Goal: Task Accomplishment & Management: Use online tool/utility

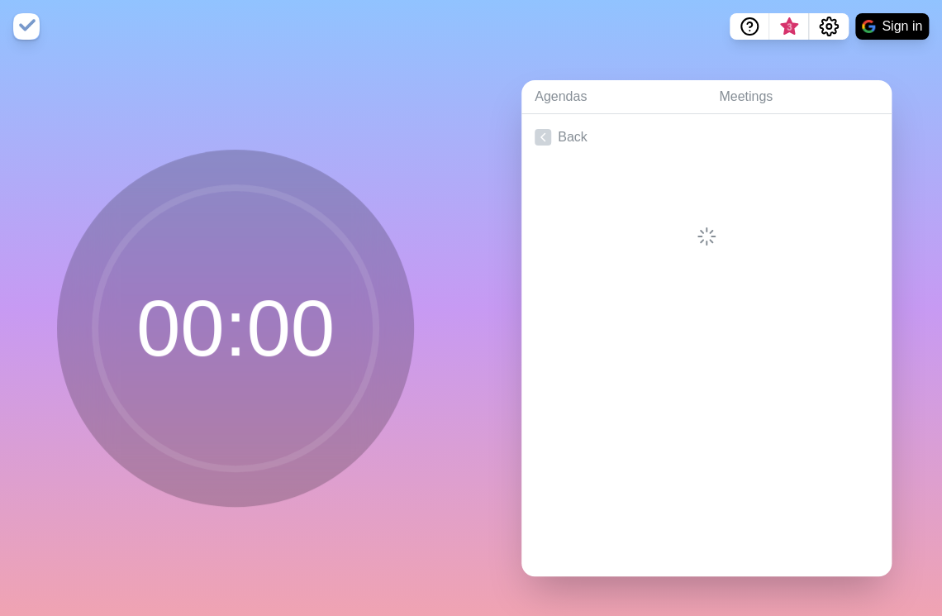
click at [614, 205] on div at bounding box center [706, 203] width 370 height 86
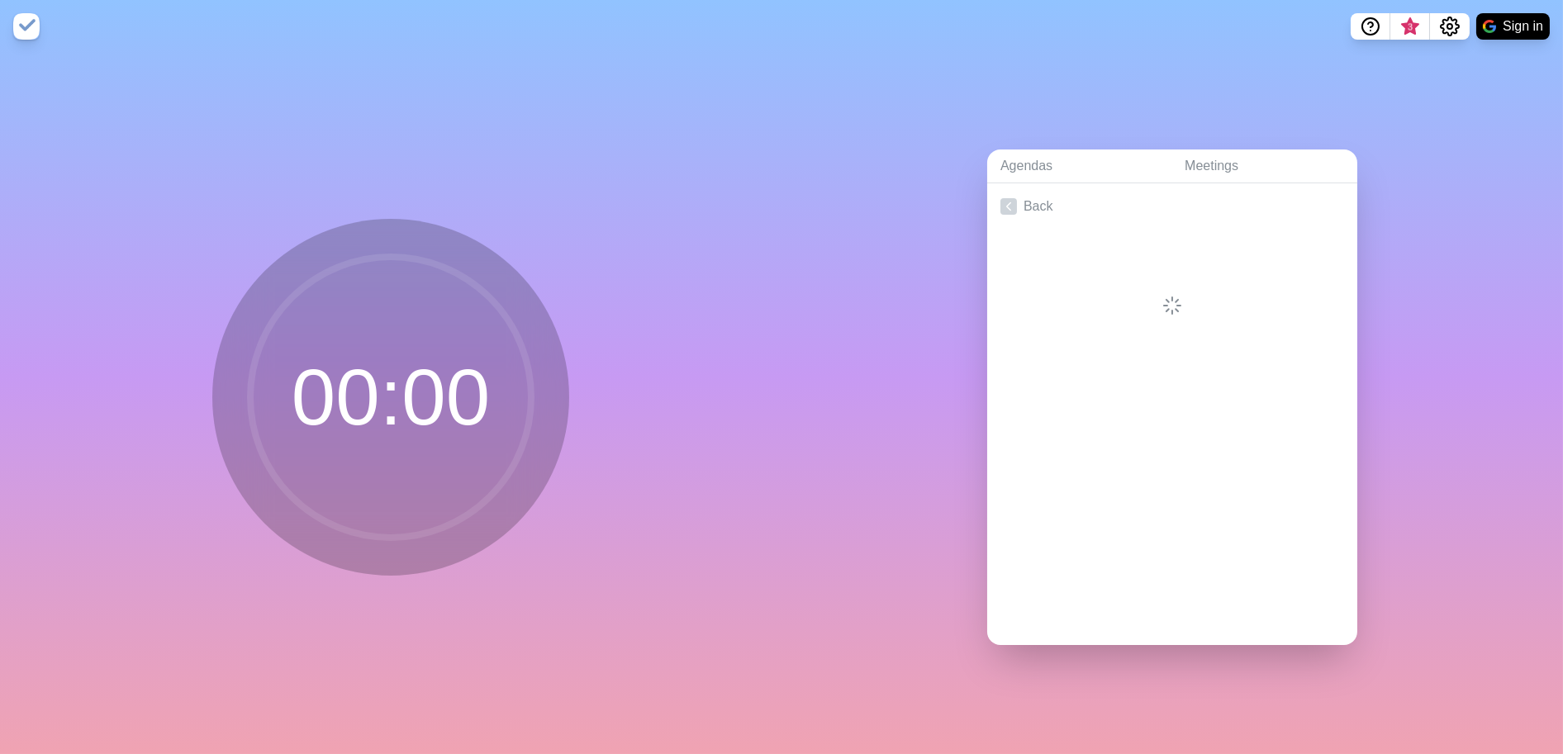
click at [392, 377] on circle at bounding box center [390, 397] width 281 height 281
click at [1031, 158] on link "Agendas" at bounding box center [1079, 167] width 184 height 34
click at [1083, 205] on link "Create an Agenda" at bounding box center [1172, 206] width 370 height 46
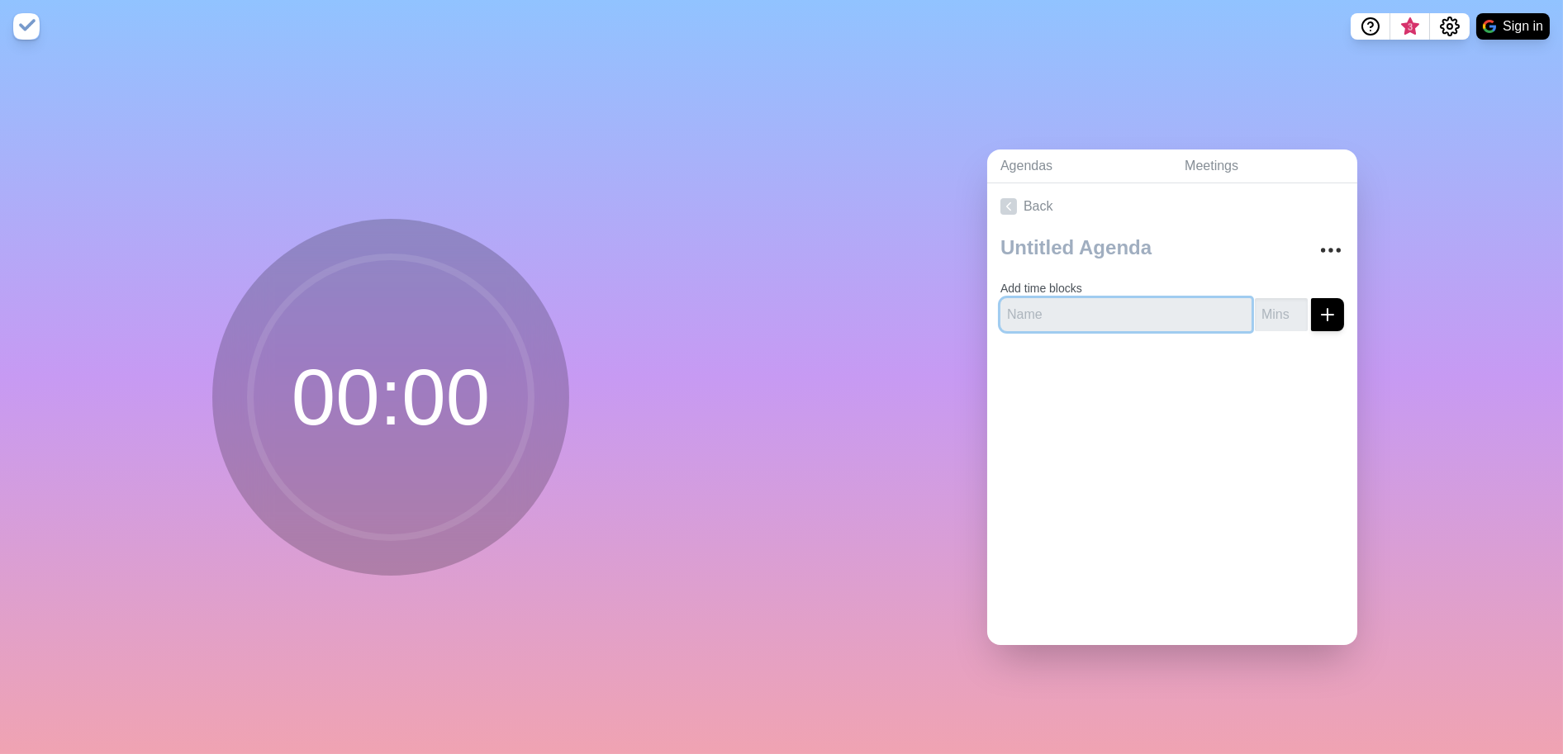
click at [1055, 298] on input "text" at bounding box center [1126, 314] width 251 height 33
type input "S"
type input "P"
type input "Swimlanes Strategic Session"
click at [1069, 463] on div "Back Add time blocks Swimlanes Strategic Session" at bounding box center [1172, 414] width 370 height 462
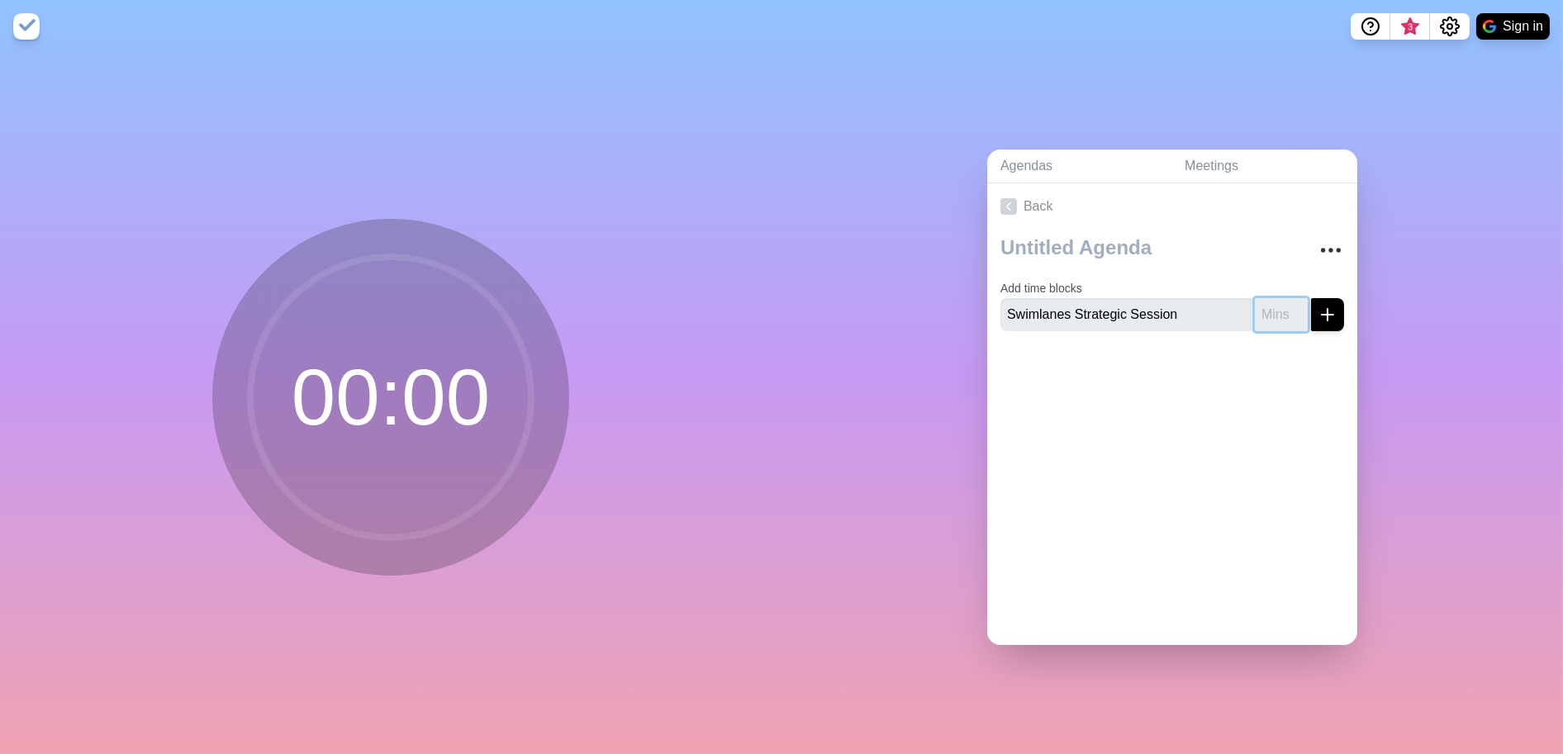
click at [1267, 311] on input "number" at bounding box center [1281, 314] width 53 height 33
click at [1255, 299] on input "number" at bounding box center [1281, 314] width 53 height 33
type input "84"
click at [1243, 421] on div "Back Add time blocks Swimlanes Strategic Session 84" at bounding box center [1172, 414] width 370 height 462
click at [1322, 315] on line "submit" at bounding box center [1328, 315] width 12 height 0
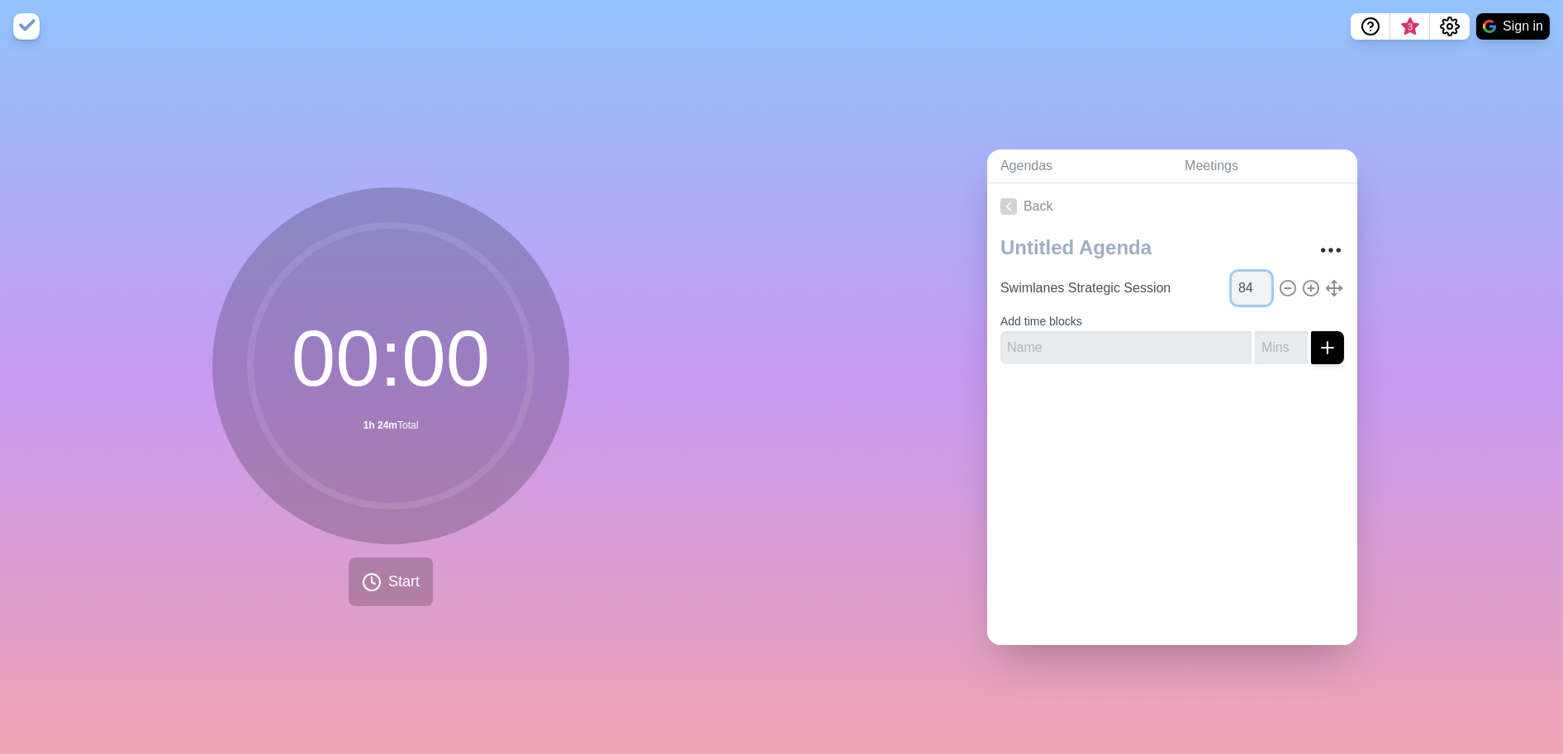
click at [1232, 279] on input "84" at bounding box center [1252, 288] width 40 height 33
click at [1178, 218] on link "Back" at bounding box center [1172, 206] width 370 height 46
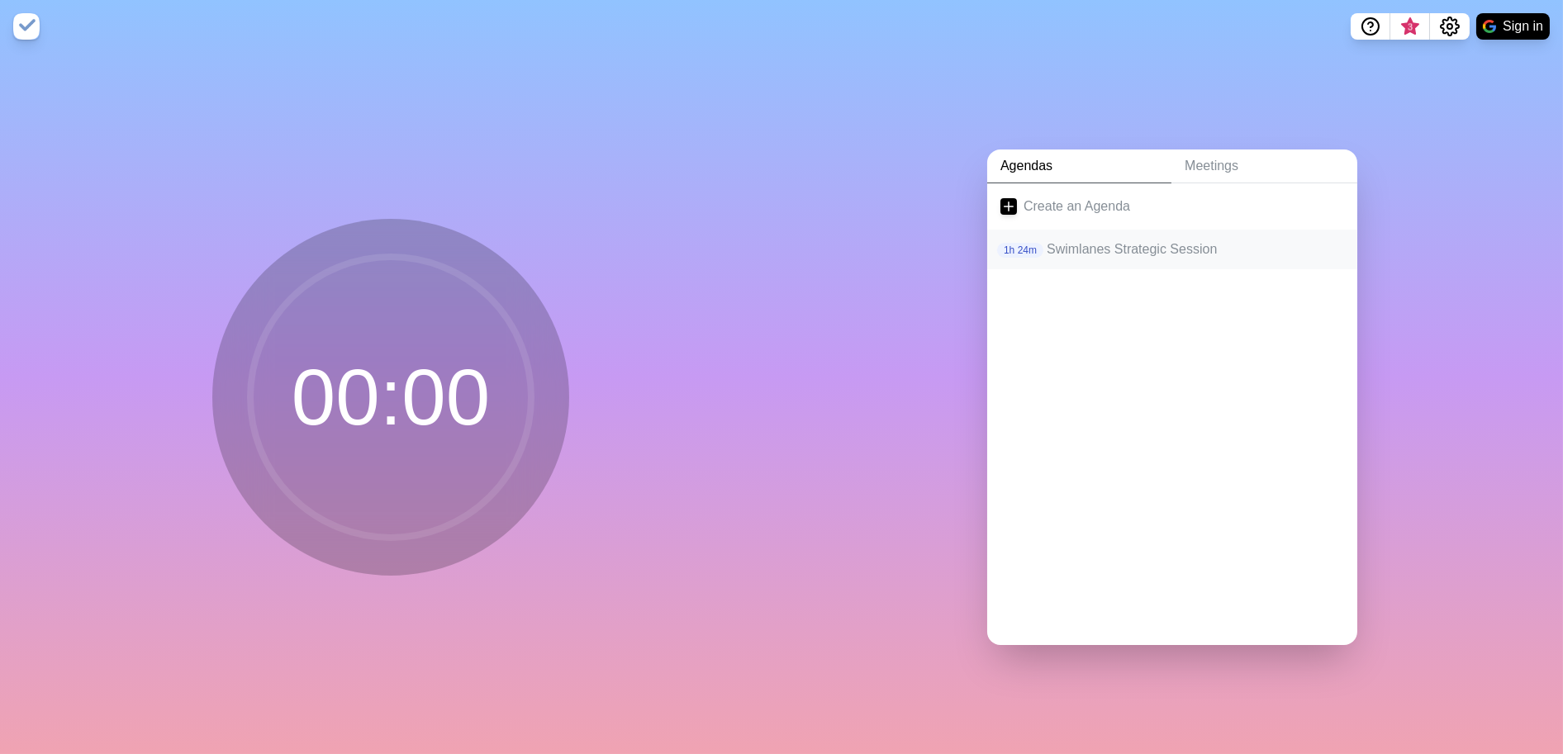
click at [1153, 240] on p "Swimlanes Strategic Session" at bounding box center [1195, 250] width 297 height 20
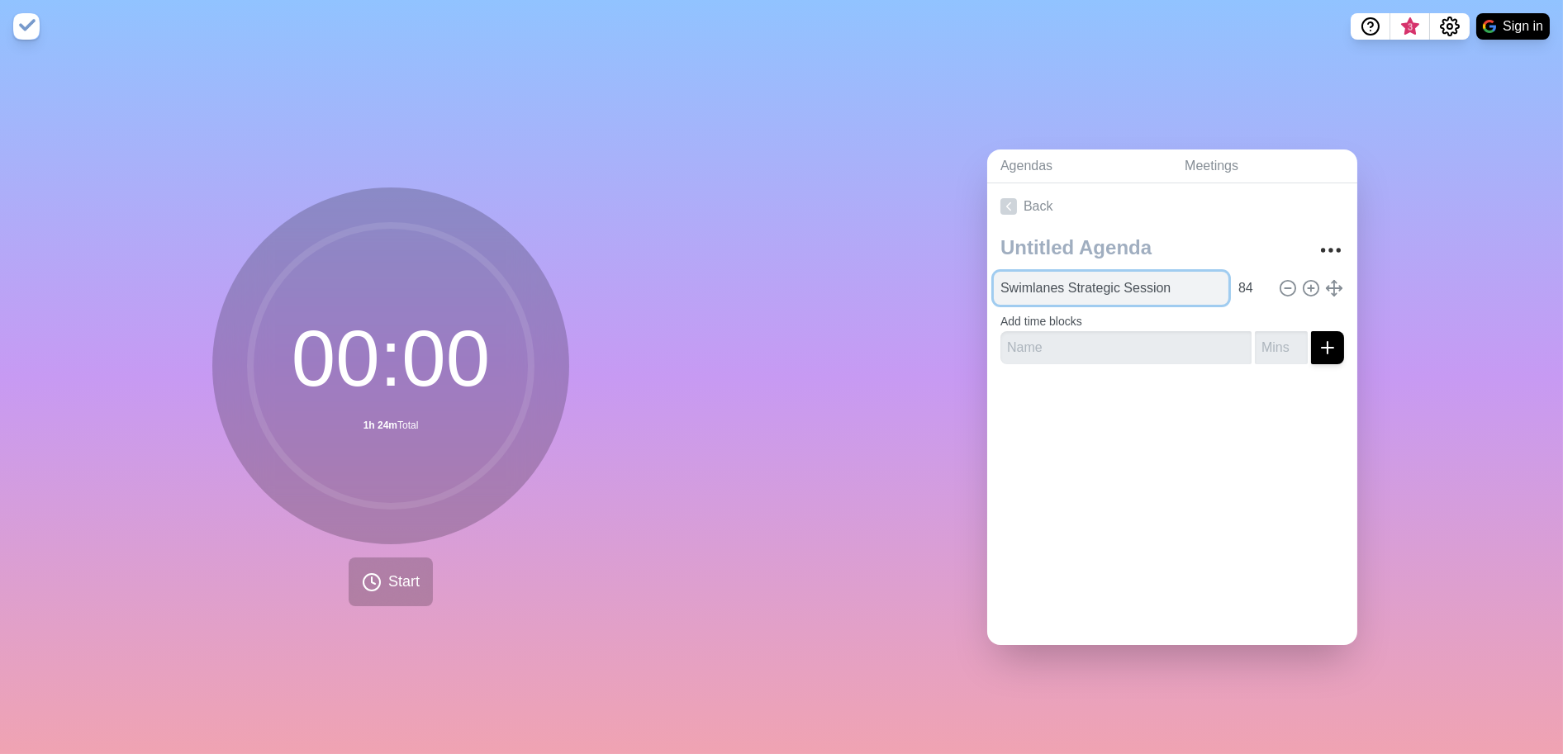
click at [1115, 278] on input "Swimlanes Strategic Session" at bounding box center [1111, 288] width 235 height 33
click at [1127, 407] on div at bounding box center [1172, 411] width 370 height 66
click at [1232, 278] on input "84" at bounding box center [1252, 288] width 40 height 33
click at [1168, 471] on div "Back Swimlanes Strategic Session 84 Add time blocks" at bounding box center [1172, 414] width 370 height 462
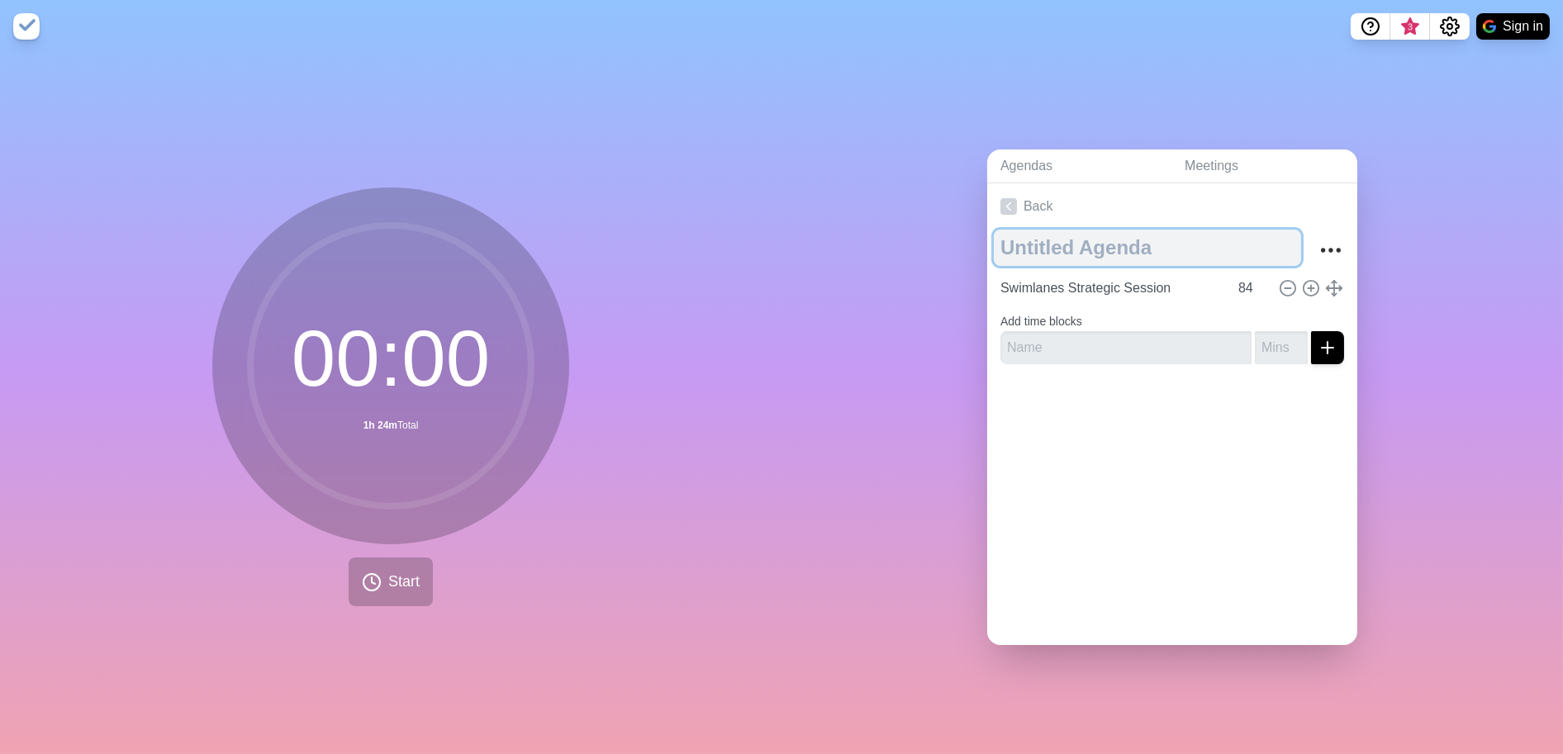
click at [1130, 241] on textarea at bounding box center [1147, 248] width 307 height 36
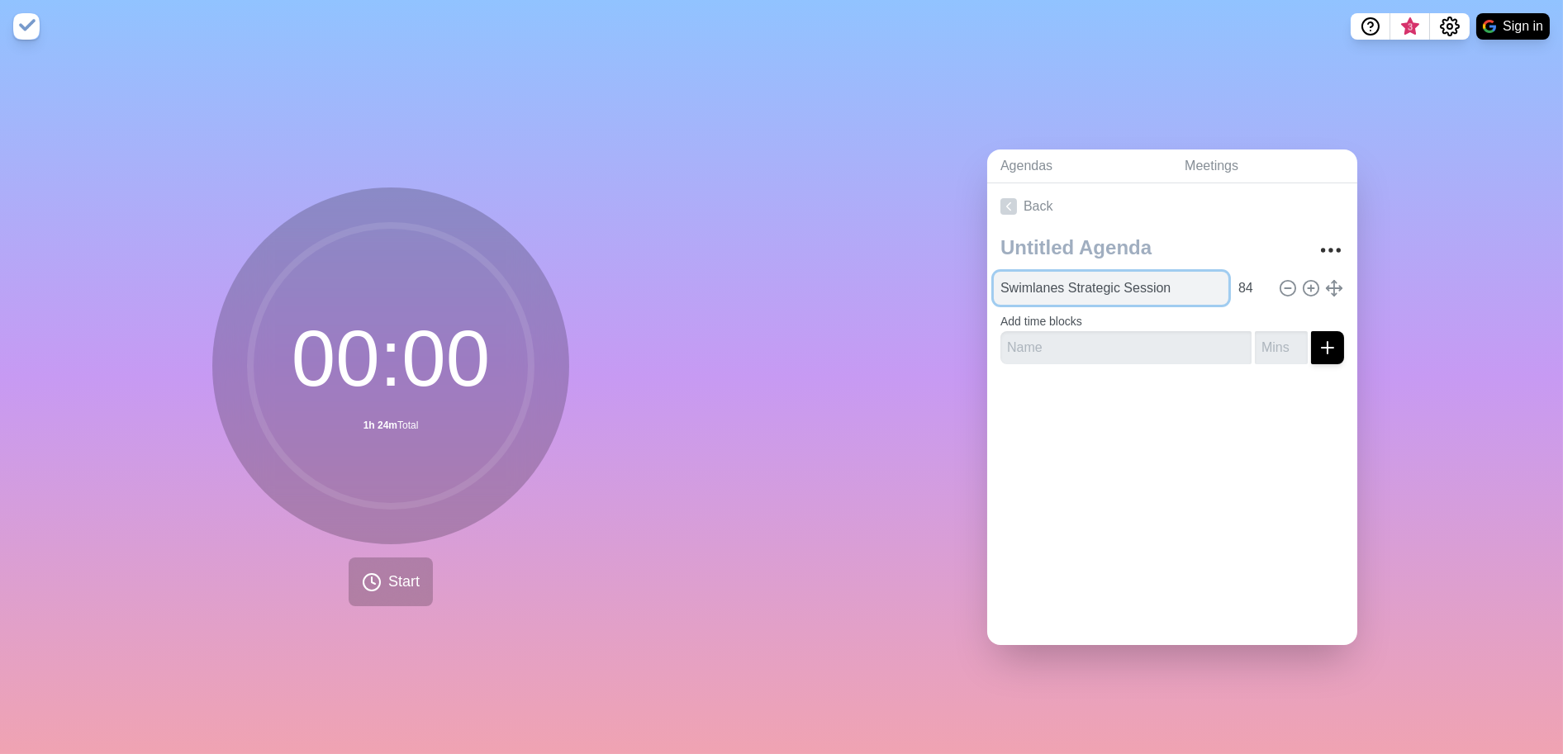
click at [1153, 272] on input "Swimlanes Strategic Session" at bounding box center [1111, 288] width 235 height 33
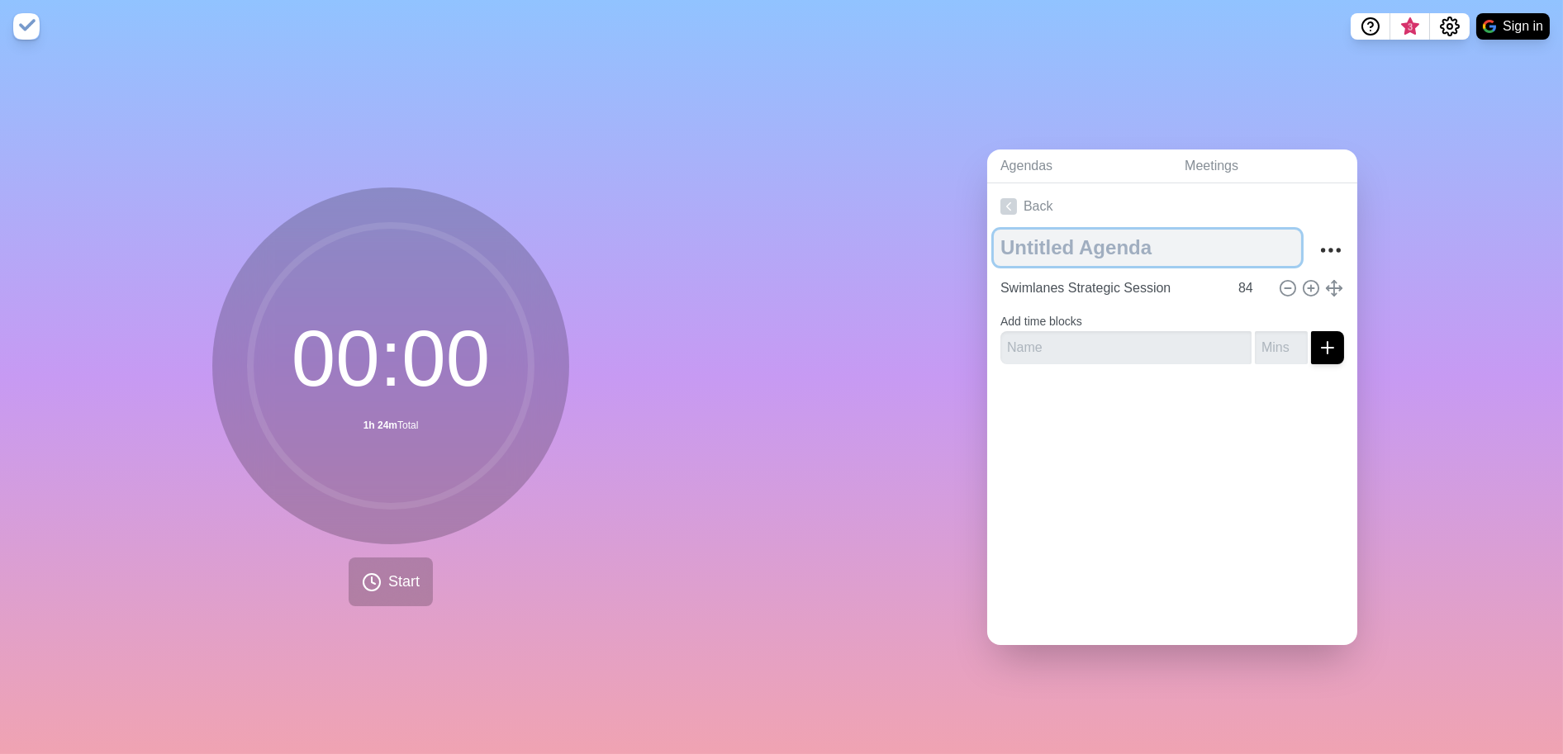
click at [1142, 256] on textarea at bounding box center [1147, 248] width 307 height 36
type textarea "Pomodore"
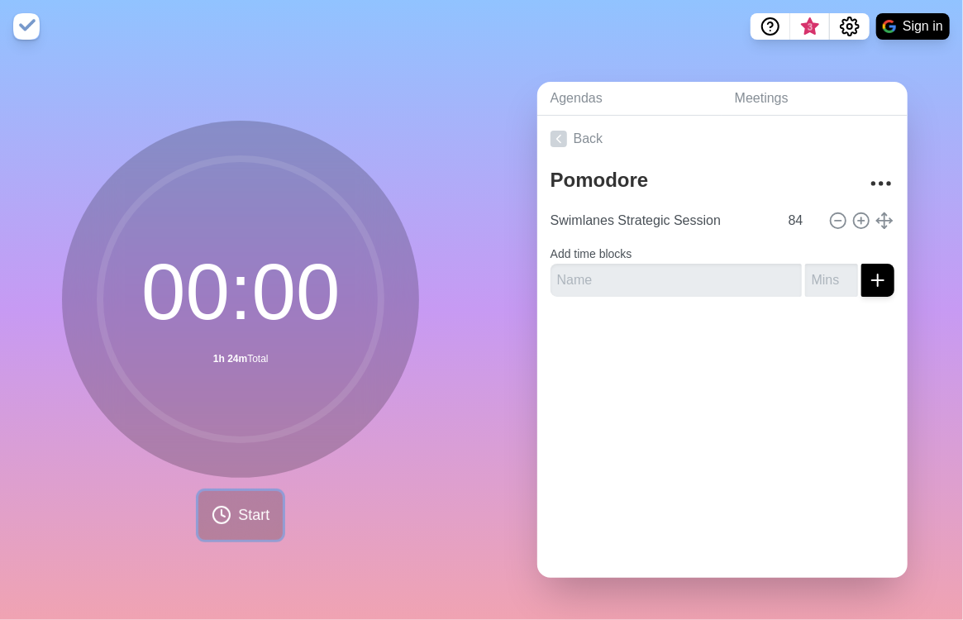
click at [212, 491] on button "Start" at bounding box center [240, 515] width 84 height 49
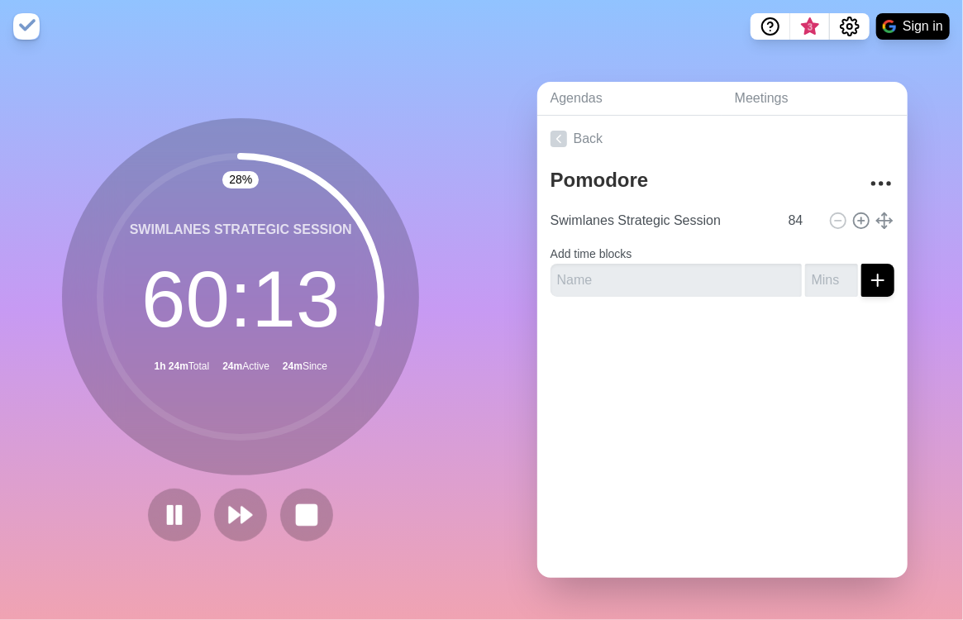
drag, startPoint x: 380, startPoint y: 353, endPoint x: 360, endPoint y: 330, distance: 29.8
click at [380, 353] on icon at bounding box center [240, 296] width 330 height 330
drag, startPoint x: 327, startPoint y: 65, endPoint x: 384, endPoint y: 126, distance: 83.0
click at [327, 65] on div "28 % Swimlanes Strategic Session 60 : 12 1h 24m Total 24m Active 24m Since" at bounding box center [241, 336] width 482 height 567
click at [442, 145] on div "28 % Swimlanes Strategic Session 60 : 10 1h 24m Total 24m Active 24m Since" at bounding box center [241, 336] width 482 height 567
